Goal: Task Accomplishment & Management: Manage account settings

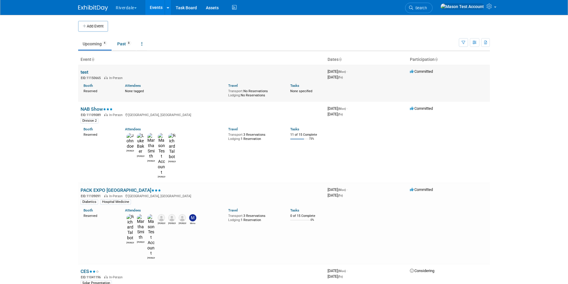
click at [176, 73] on td "test EID: 11150665 In-Person Booth Reserved Attendees None tagged Travel Transp…" at bounding box center [201, 83] width 247 height 37
click at [89, 69] on td "test EID: 11150665 In-Person Booth Reserved Attendees None tagged Travel Transp…" at bounding box center [201, 83] width 247 height 37
click at [86, 70] on link "test" at bounding box center [85, 72] width 8 height 6
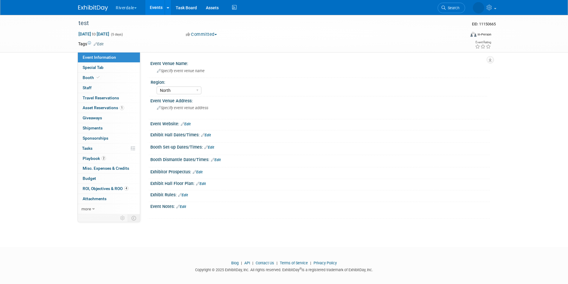
select select "North"
click at [491, 4] on link at bounding box center [468, 7] width 62 height 15
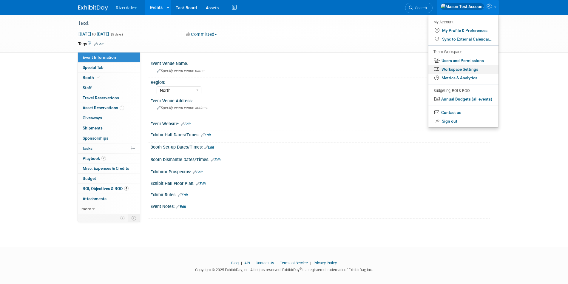
click at [460, 67] on link "Workspace Settings" at bounding box center [464, 69] width 70 height 9
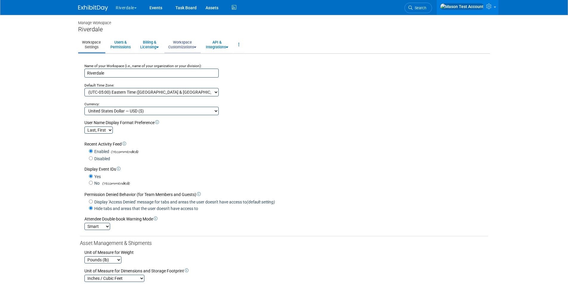
click at [183, 42] on link "Workspace Customizations" at bounding box center [182, 44] width 36 height 15
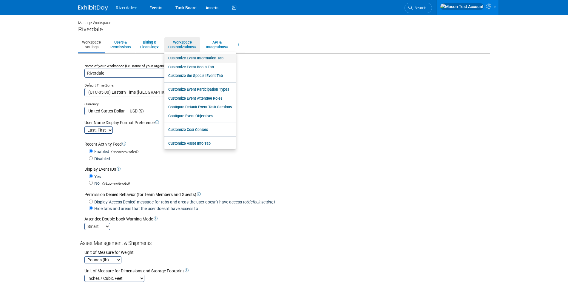
click at [199, 56] on link "Customize Event Information Tab" at bounding box center [199, 58] width 71 height 9
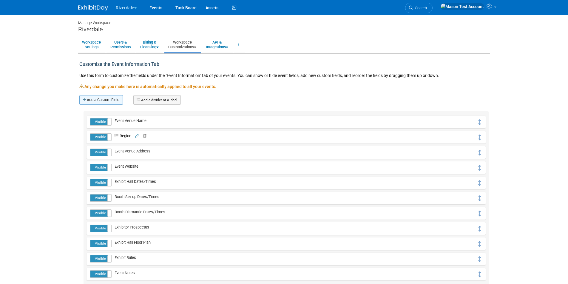
click at [100, 102] on link "Add a Custom Field" at bounding box center [101, 100] width 44 height 10
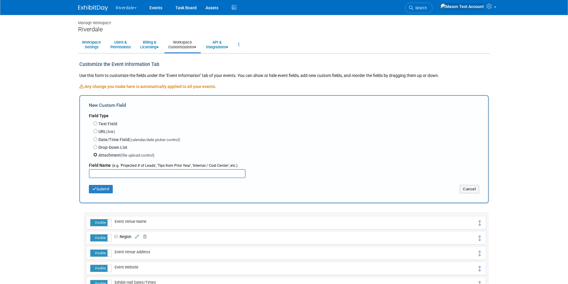
click at [94, 155] on input "Attachment (file upload control)" at bounding box center [95, 155] width 4 height 4
radio input "true"
click at [117, 175] on input "text" at bounding box center [167, 173] width 157 height 9
type input "My file test"
click at [106, 188] on button "Submit" at bounding box center [101, 189] width 24 height 8
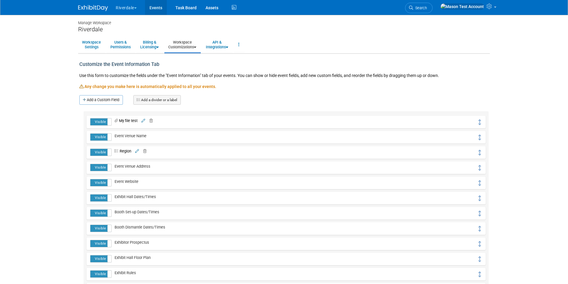
click at [152, 6] on link "Events" at bounding box center [156, 7] width 22 height 15
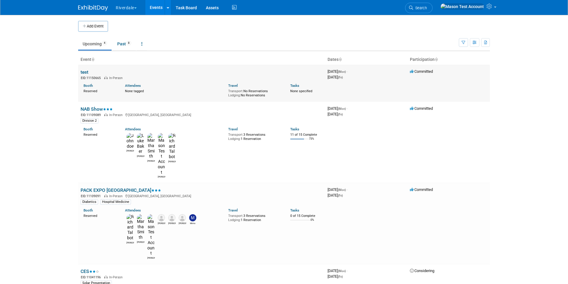
click at [86, 70] on link "test" at bounding box center [85, 72] width 8 height 6
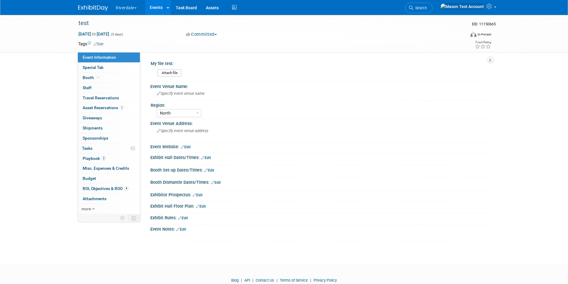
select select "North"
click at [169, 69] on div "Attach file" at bounding box center [321, 73] width 332 height 14
click at [169, 70] on input "file" at bounding box center [140, 73] width 81 height 7
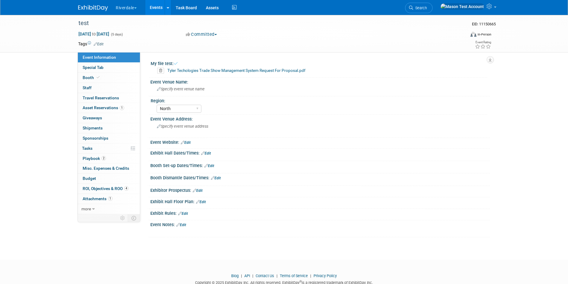
scroll to position [0, 0]
click at [156, 5] on link "Events" at bounding box center [156, 7] width 22 height 15
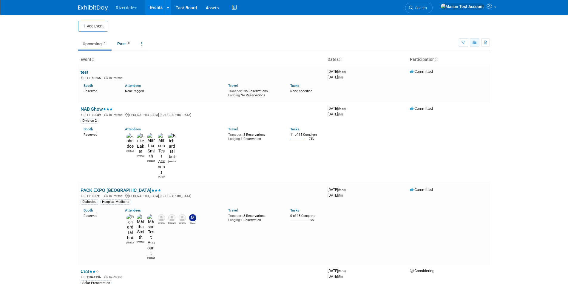
click at [474, 43] on icon "button" at bounding box center [475, 43] width 4 height 4
click at [486, 40] on button "button" at bounding box center [485, 42] width 9 height 9
click at [443, 62] on link "Export Current View (4 Events)" at bounding box center [454, 61] width 63 height 8
click at [85, 71] on link "test" at bounding box center [85, 72] width 8 height 6
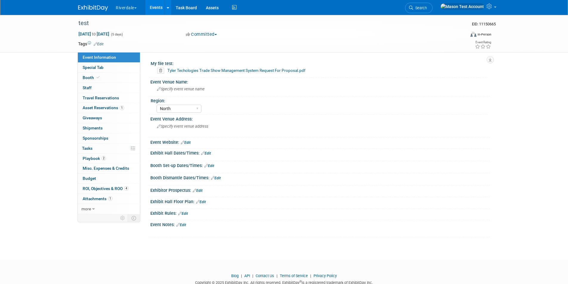
select select "North"
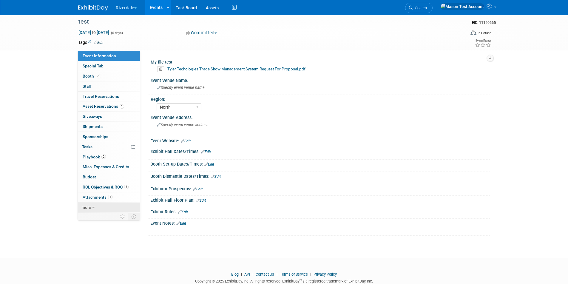
click at [88, 208] on span "more" at bounding box center [86, 207] width 10 height 5
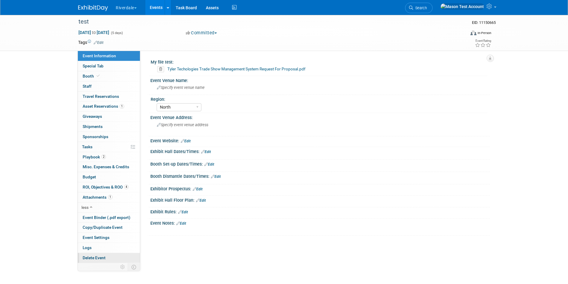
click at [97, 257] on span "Delete Event" at bounding box center [94, 257] width 23 height 5
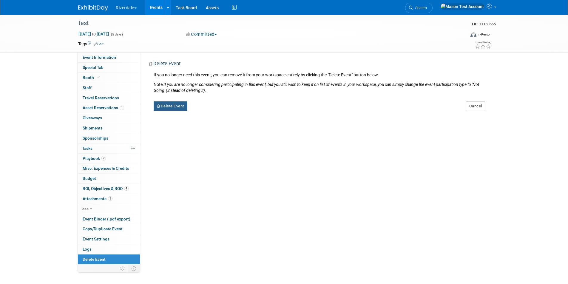
click at [172, 106] on button "Delete Event" at bounding box center [171, 106] width 34 height 10
click at [213, 111] on link "Yes" at bounding box center [208, 112] width 17 height 10
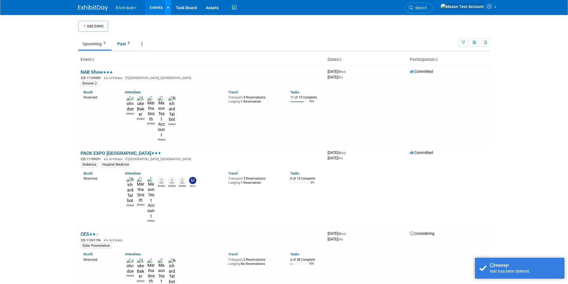
click at [169, 8] on icon at bounding box center [168, 8] width 2 height 4
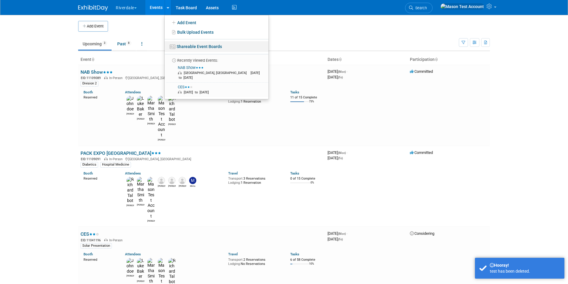
click at [188, 47] on link "Shareable Event Boards" at bounding box center [217, 46] width 104 height 11
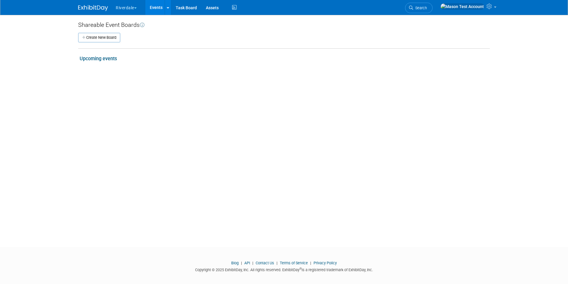
click at [99, 58] on link "Upcoming events" at bounding box center [98, 59] width 37 height 6
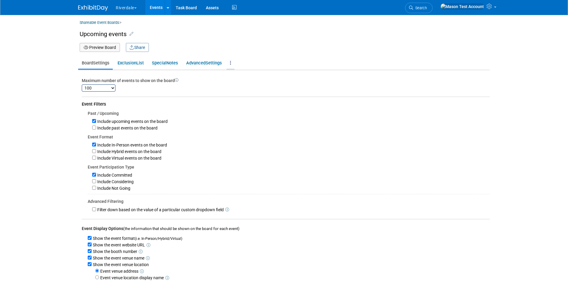
click at [231, 62] on icon at bounding box center [230, 63] width 1 height 4
click at [240, 74] on link "Delete Board" at bounding box center [250, 75] width 47 height 8
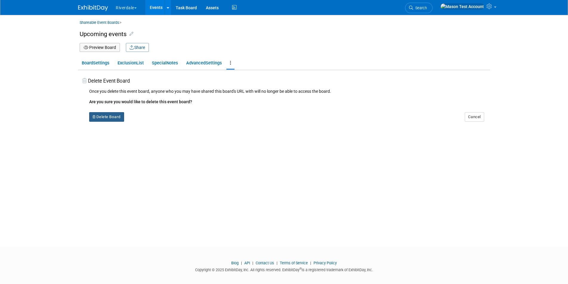
drag, startPoint x: 99, startPoint y: 117, endPoint x: 103, endPoint y: 119, distance: 3.6
click at [100, 117] on button "Delete Board" at bounding box center [106, 117] width 35 height 10
click at [146, 122] on link "Yes" at bounding box center [144, 122] width 17 height 10
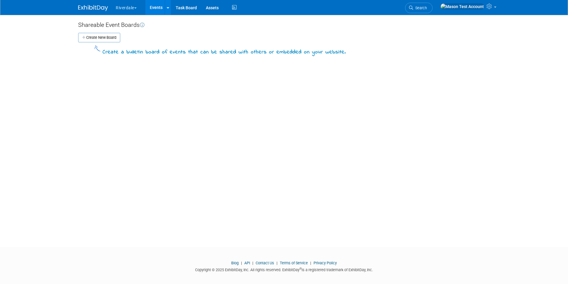
scroll to position [1, 0]
click at [488, 7] on icon at bounding box center [490, 6] width 7 height 5
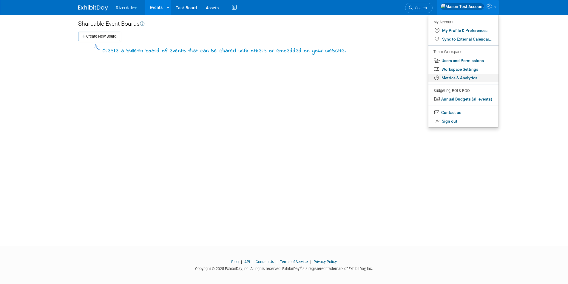
scroll to position [4, 0]
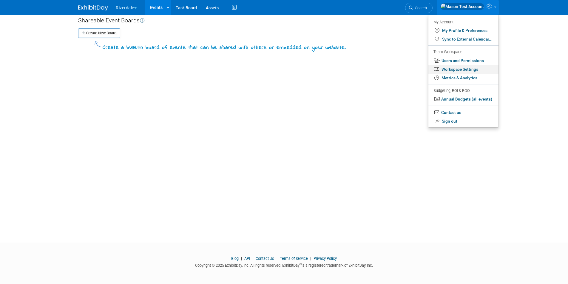
click at [448, 67] on link "Workspace Settings" at bounding box center [464, 69] width 70 height 9
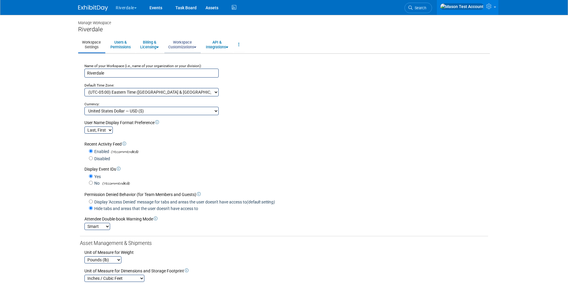
click at [192, 40] on link "Workspace Customizations" at bounding box center [182, 44] width 36 height 15
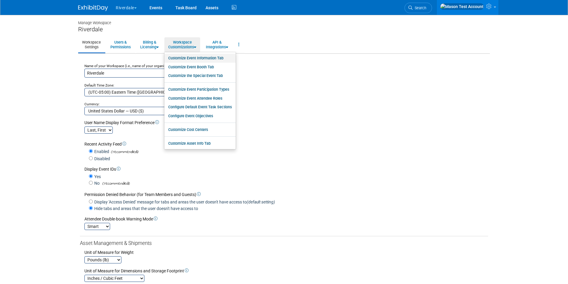
drag, startPoint x: 195, startPoint y: 55, endPoint x: 189, endPoint y: 57, distance: 5.9
click at [195, 55] on link "Customize Event Information Tab" at bounding box center [199, 58] width 71 height 9
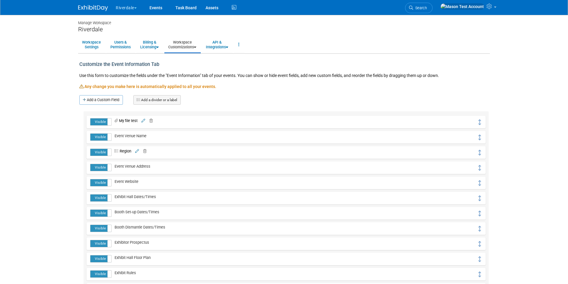
click at [153, 121] on icon at bounding box center [150, 121] width 6 height 4
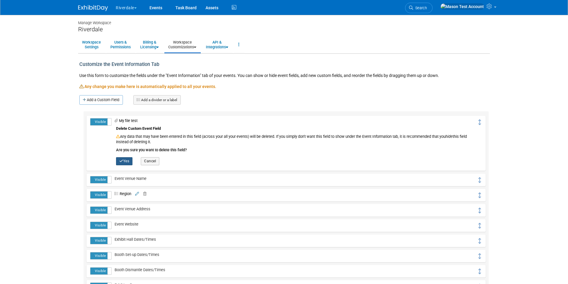
drag, startPoint x: 122, startPoint y: 161, endPoint x: 127, endPoint y: 157, distance: 6.2
click at [123, 161] on icon "button" at bounding box center [121, 161] width 4 height 4
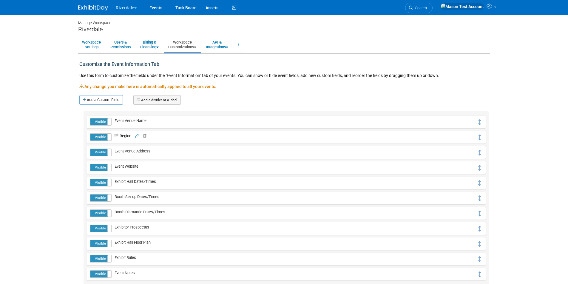
click at [146, 136] on icon at bounding box center [144, 136] width 6 height 4
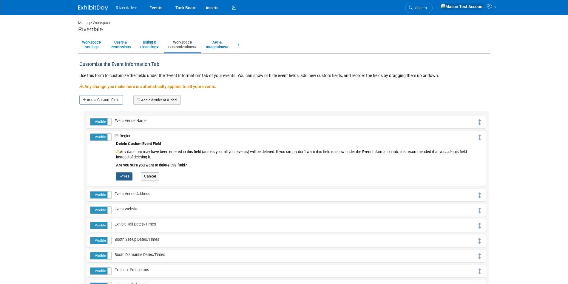
click at [125, 173] on button "Yes" at bounding box center [124, 176] width 16 height 8
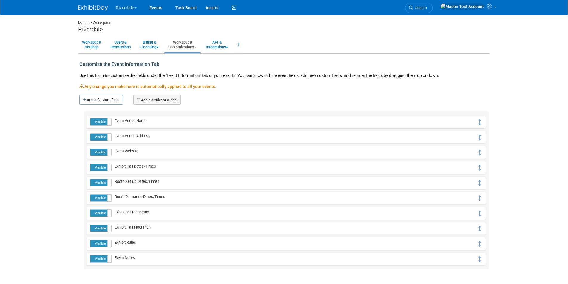
click at [193, 44] on link "Workspace Customizations" at bounding box center [182, 44] width 36 height 15
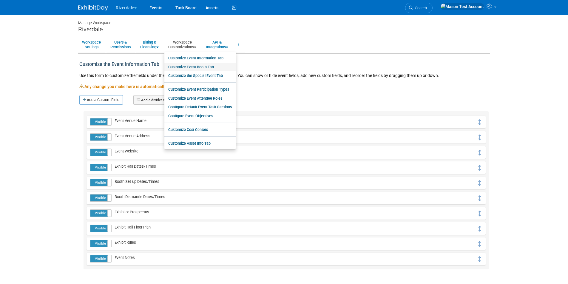
click at [195, 66] on link "Customize Event Booth Tab" at bounding box center [199, 67] width 71 height 9
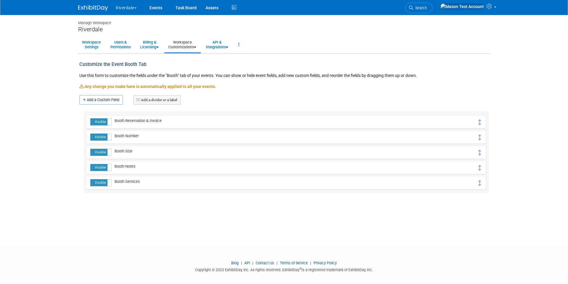
click at [187, 44] on link "Workspace Customizations" at bounding box center [182, 44] width 36 height 15
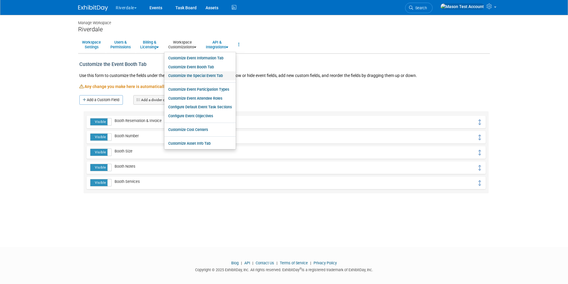
click at [188, 73] on link "Customize the Special Event Tab" at bounding box center [199, 75] width 71 height 9
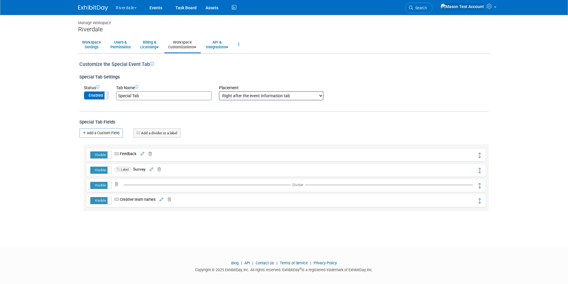
click at [94, 95] on label "Enabled" at bounding box center [96, 96] width 24 height 8
click at [151, 151] on div "Visible Hidden Feedback Feedback" at bounding box center [286, 155] width 399 height 13
click at [151, 154] on icon at bounding box center [149, 154] width 6 height 4
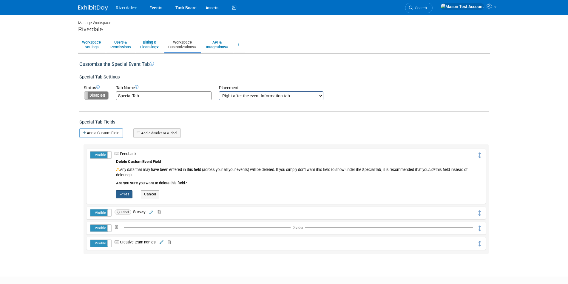
click at [122, 194] on icon "button" at bounding box center [121, 194] width 4 height 4
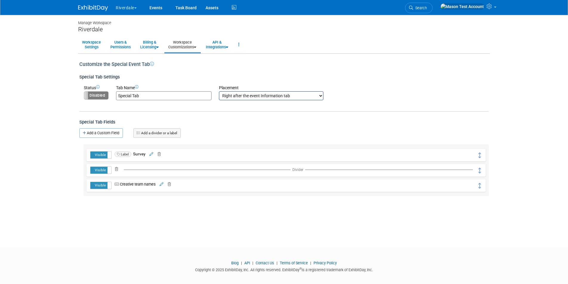
click at [158, 152] on icon at bounding box center [158, 154] width 6 height 4
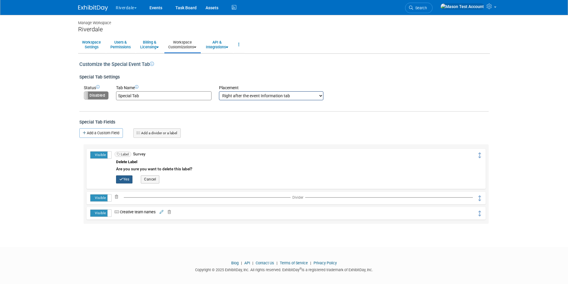
click at [123, 177] on button "Yes" at bounding box center [124, 179] width 16 height 8
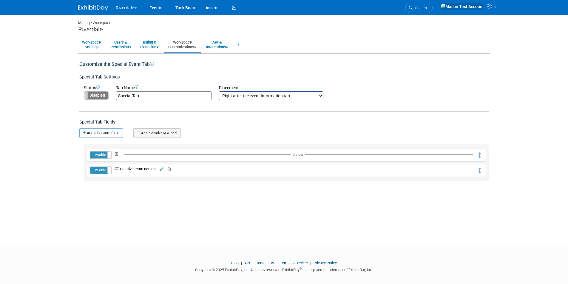
click at [171, 169] on icon at bounding box center [168, 169] width 6 height 4
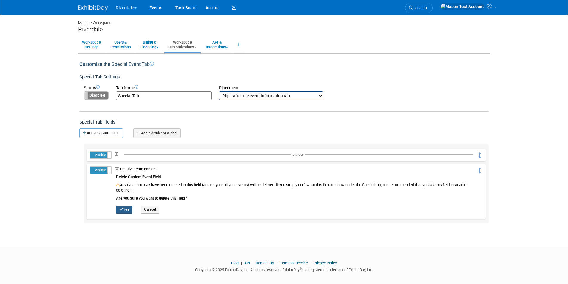
drag, startPoint x: 121, startPoint y: 209, endPoint x: 121, endPoint y: 205, distance: 3.3
click at [121, 209] on icon "button" at bounding box center [121, 210] width 4 height 4
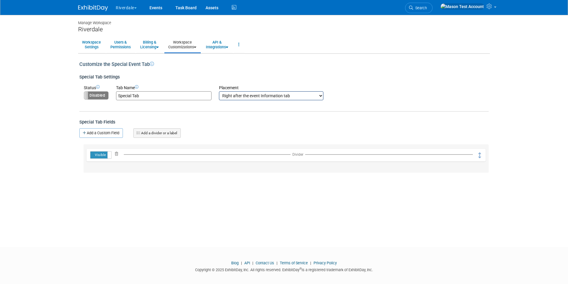
click at [116, 154] on icon at bounding box center [116, 154] width 6 height 4
click at [134, 178] on button "Yes" at bounding box center [131, 179] width 16 height 8
click at [159, 8] on link "Events" at bounding box center [156, 7] width 22 height 15
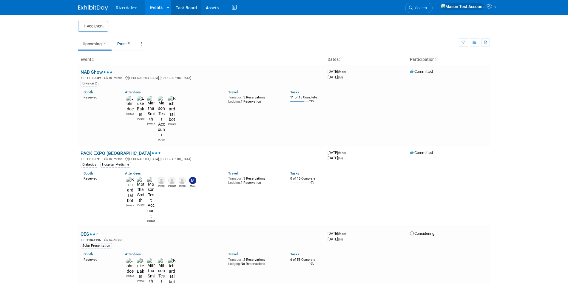
click at [187, 6] on link "Task Board" at bounding box center [186, 7] width 30 height 15
click at [189, 7] on link "Task Board" at bounding box center [186, 7] width 30 height 15
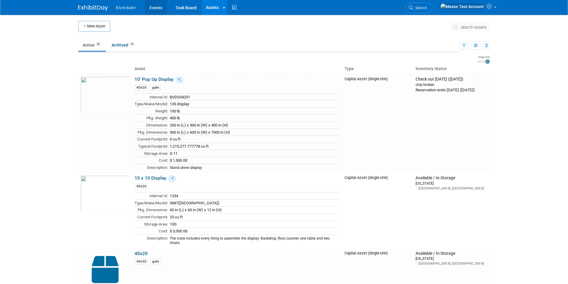
click at [159, 6] on link "Events" at bounding box center [156, 7] width 22 height 15
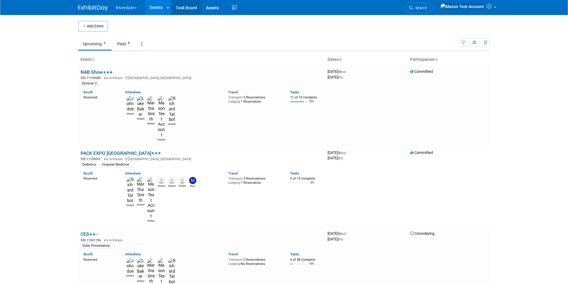
click at [192, 8] on link "Task Board" at bounding box center [186, 7] width 30 height 15
